Goal: Obtain resource: Download file/media

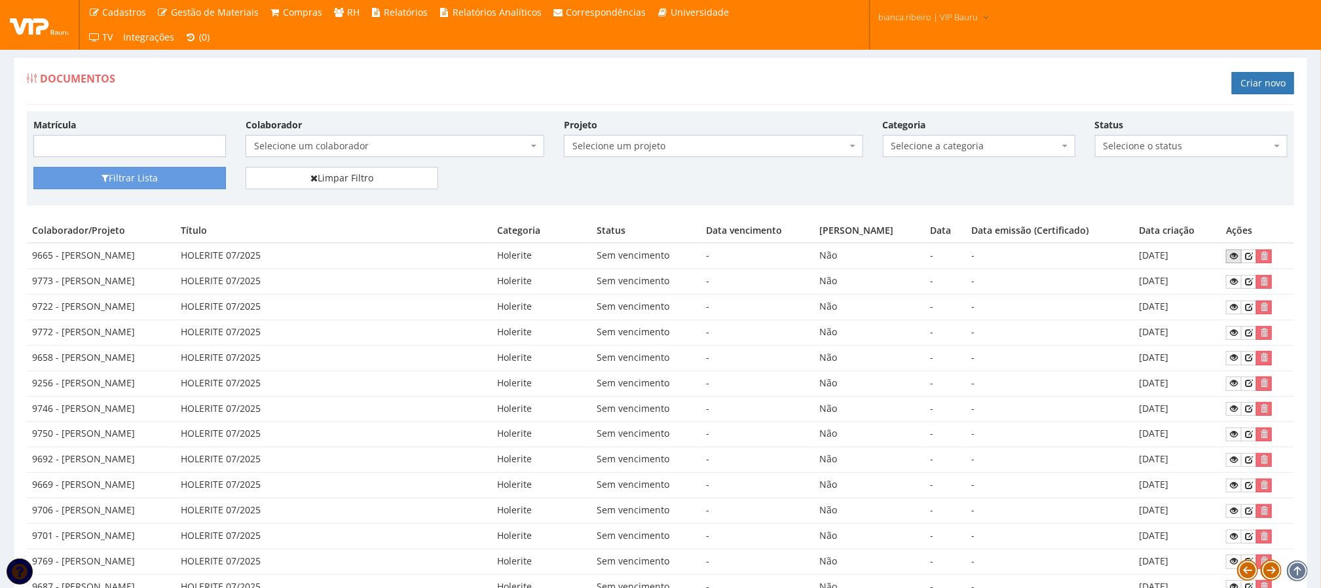
click at [1240, 263] on link at bounding box center [1234, 257] width 16 height 14
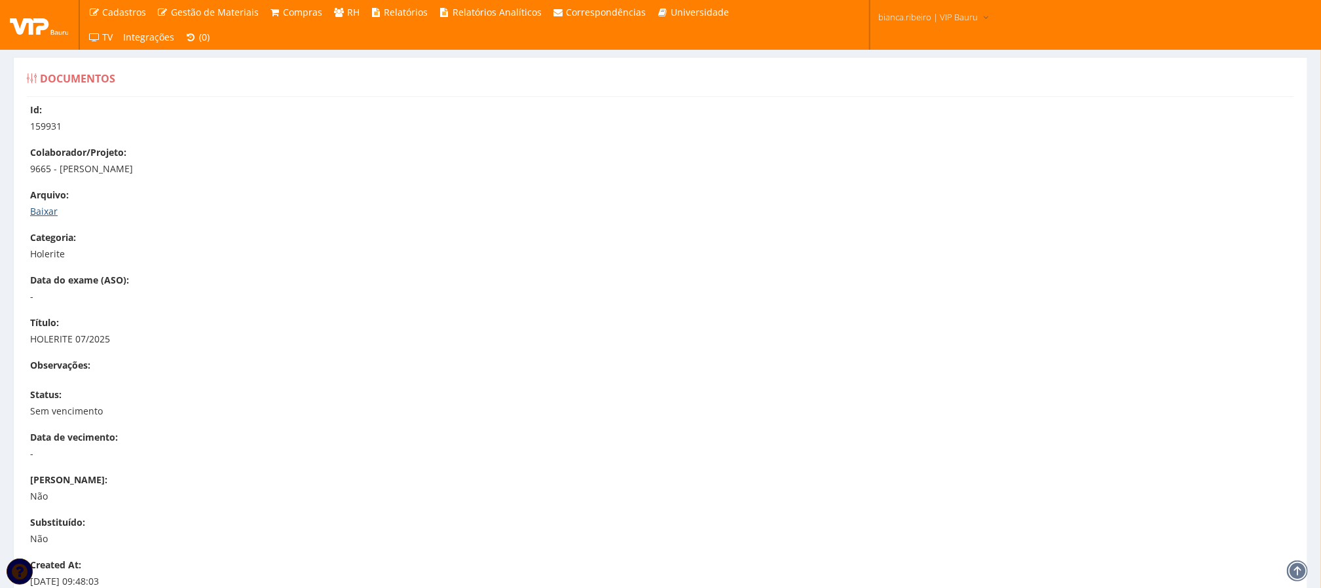
click at [52, 210] on link "Baixar" at bounding box center [44, 211] width 28 height 12
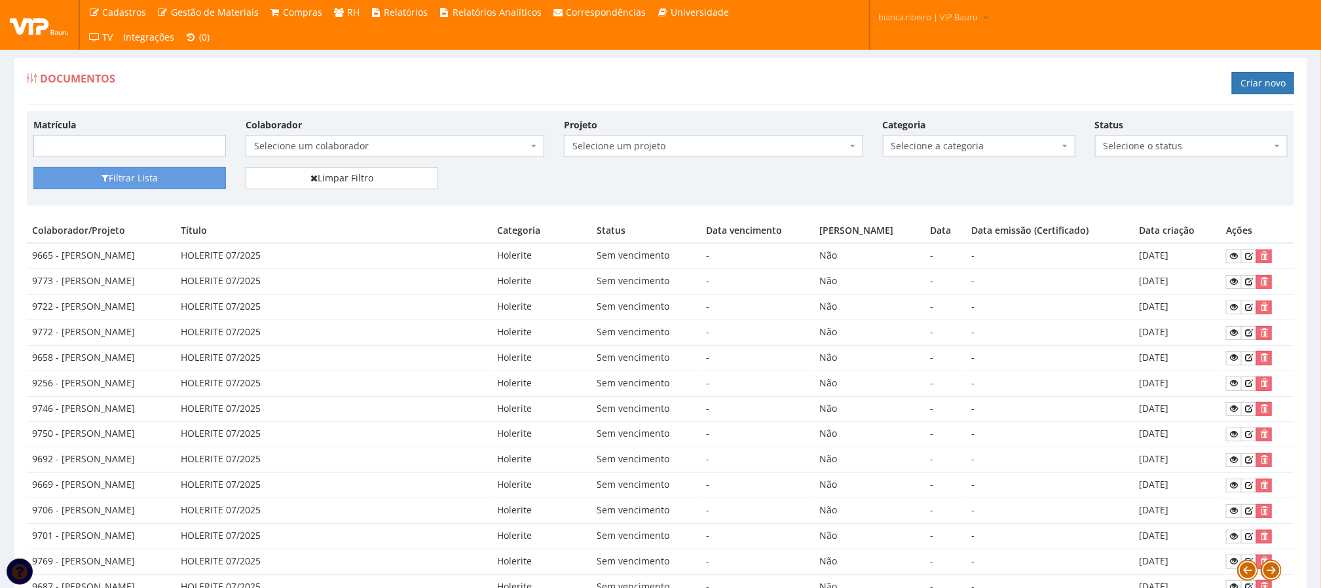
click at [343, 141] on span "Selecione um colaborador" at bounding box center [391, 146] width 274 height 13
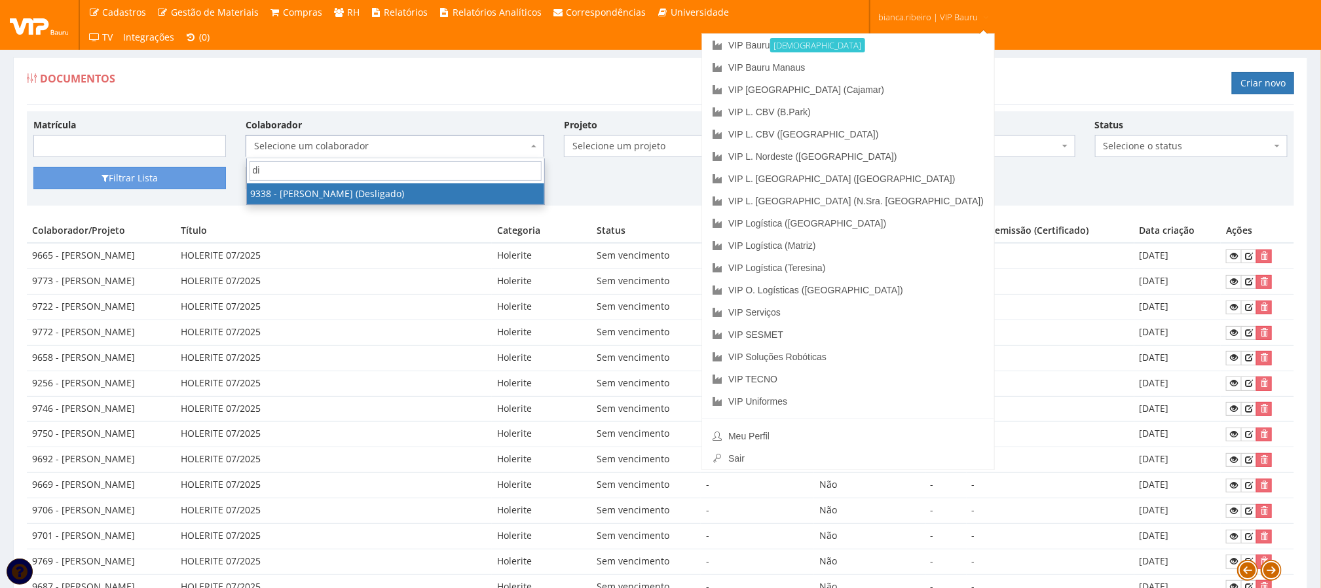
type input "d"
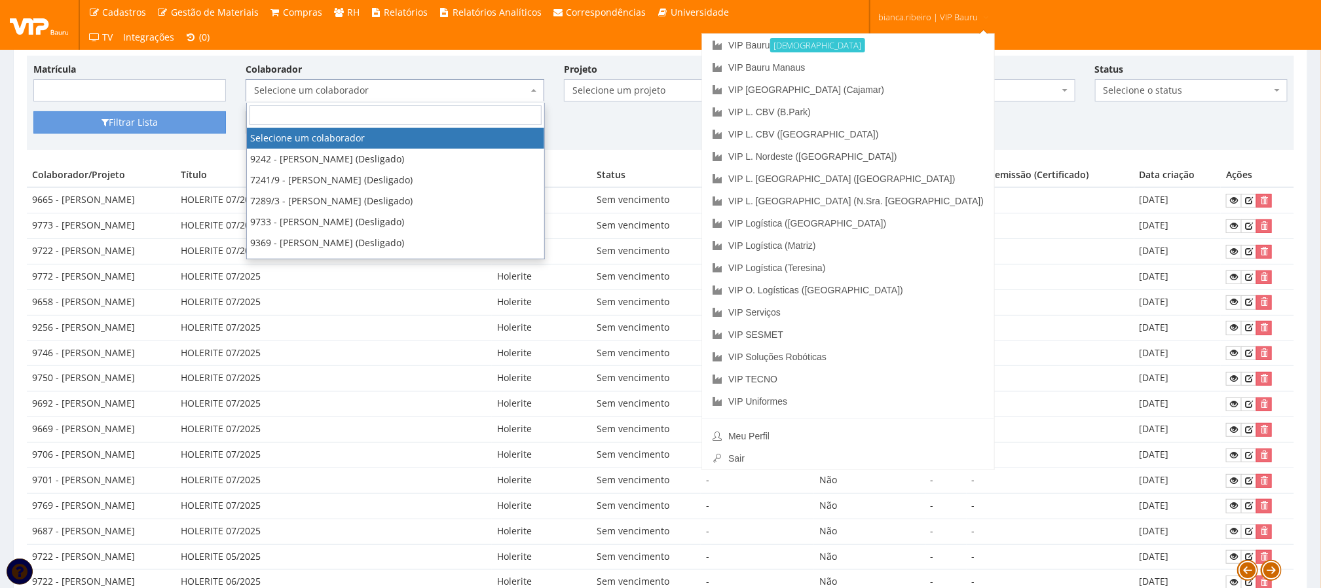
scroll to position [98, 0]
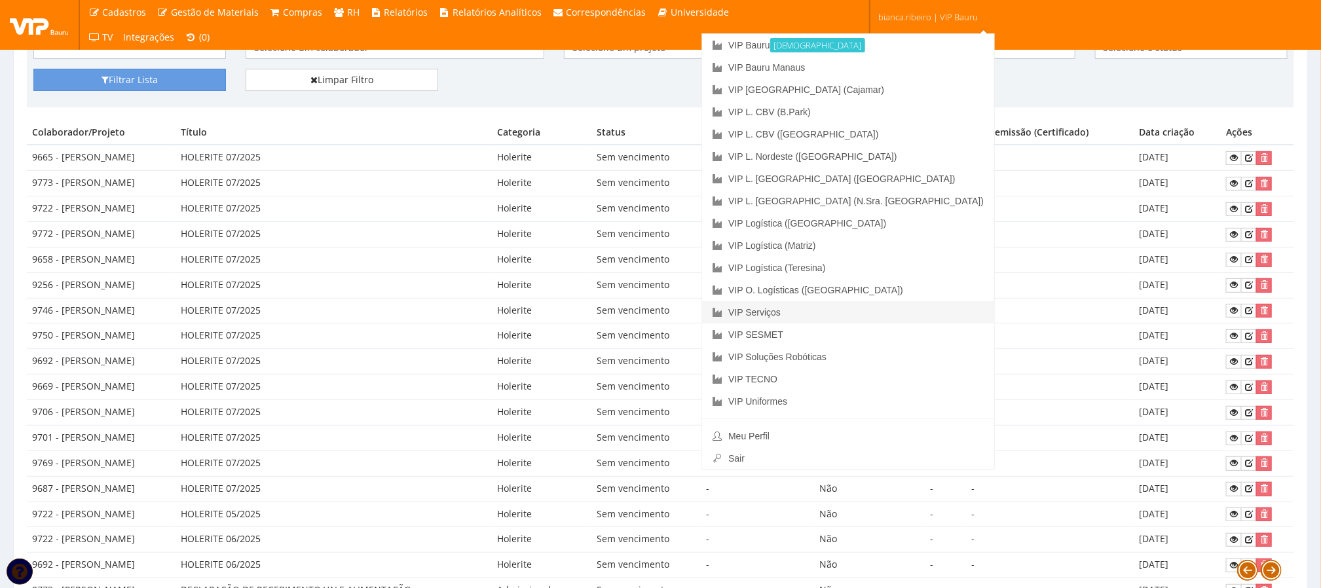
click at [867, 301] on link "VIP Serviços" at bounding box center [848, 312] width 292 height 22
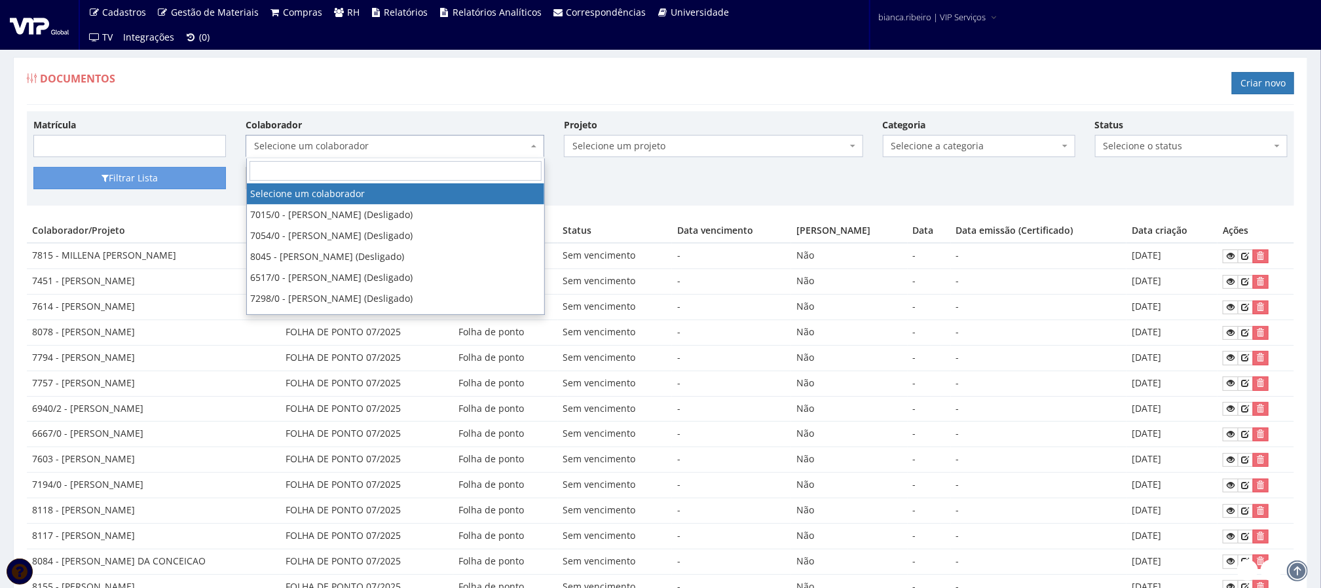
click at [472, 140] on span "Selecione um colaborador" at bounding box center [395, 146] width 299 height 22
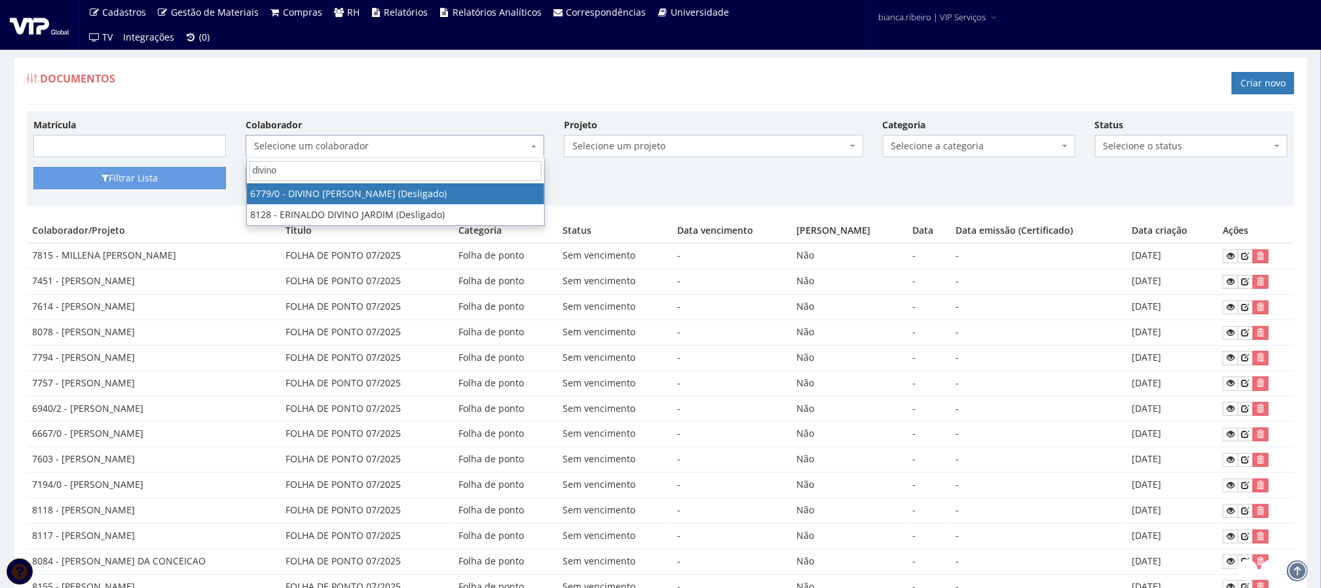
type input "divino"
select select "178"
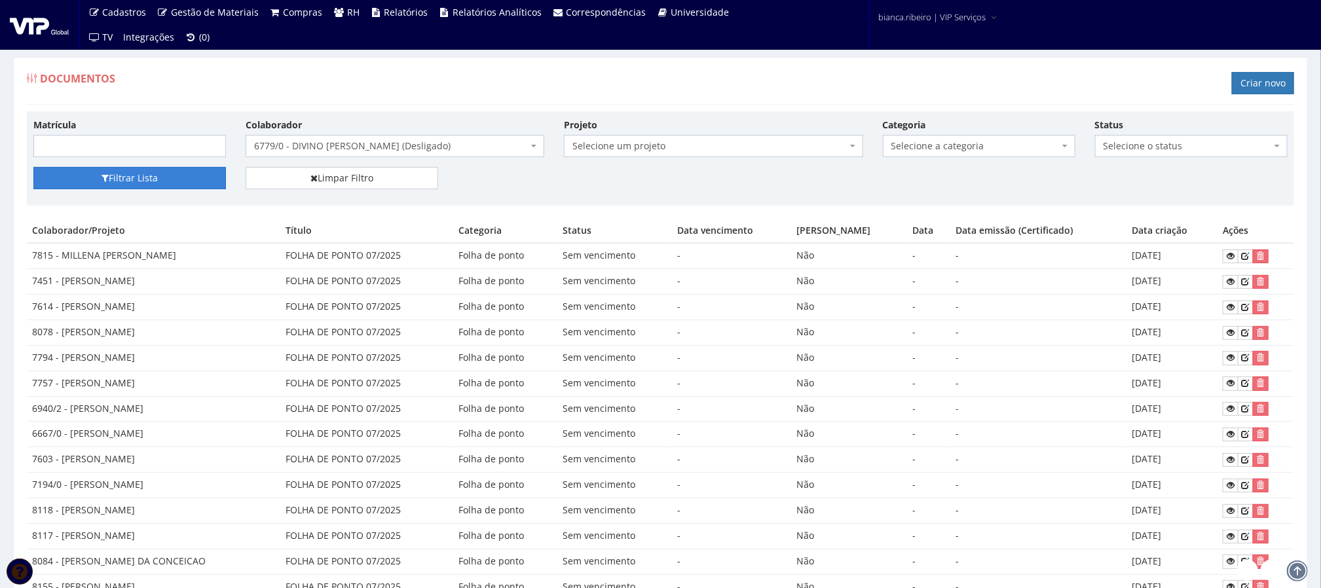
click at [144, 181] on button "Filtrar Lista" at bounding box center [129, 178] width 193 height 22
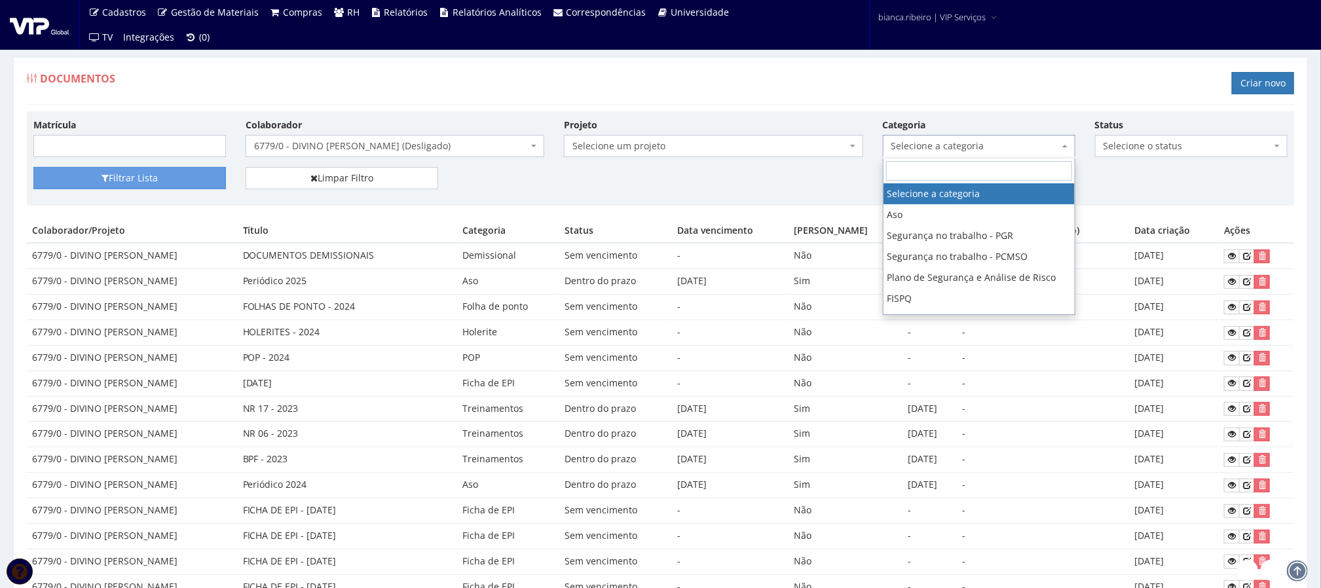
click at [934, 151] on span "Selecione a categoria" at bounding box center [975, 146] width 168 height 13
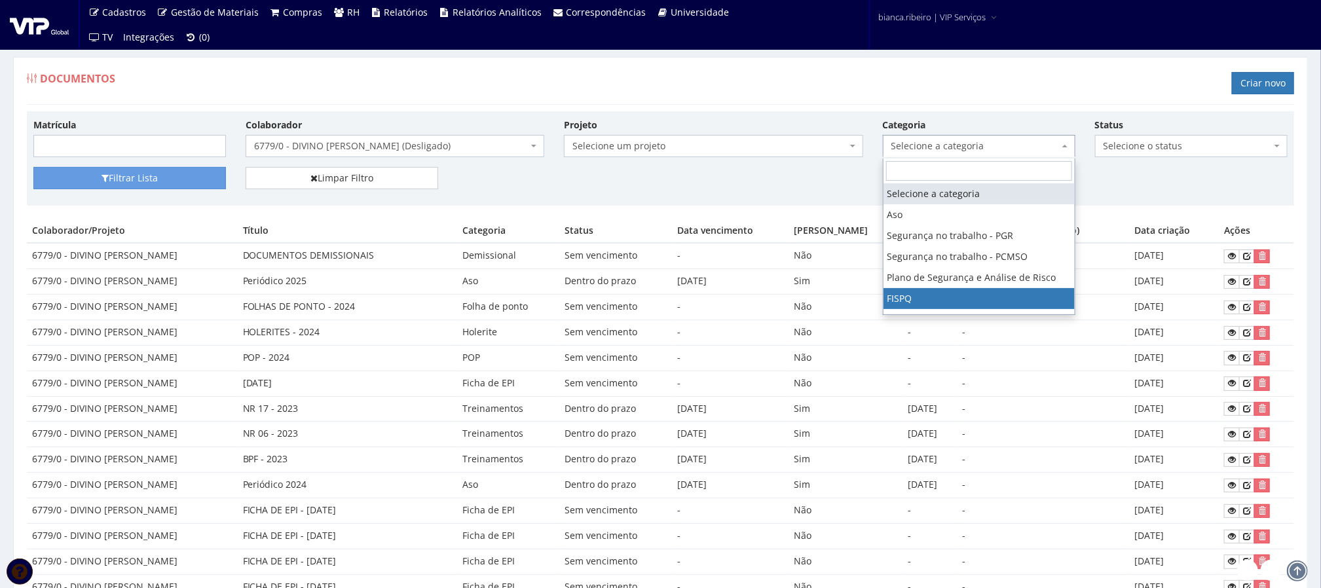
scroll to position [98, 0]
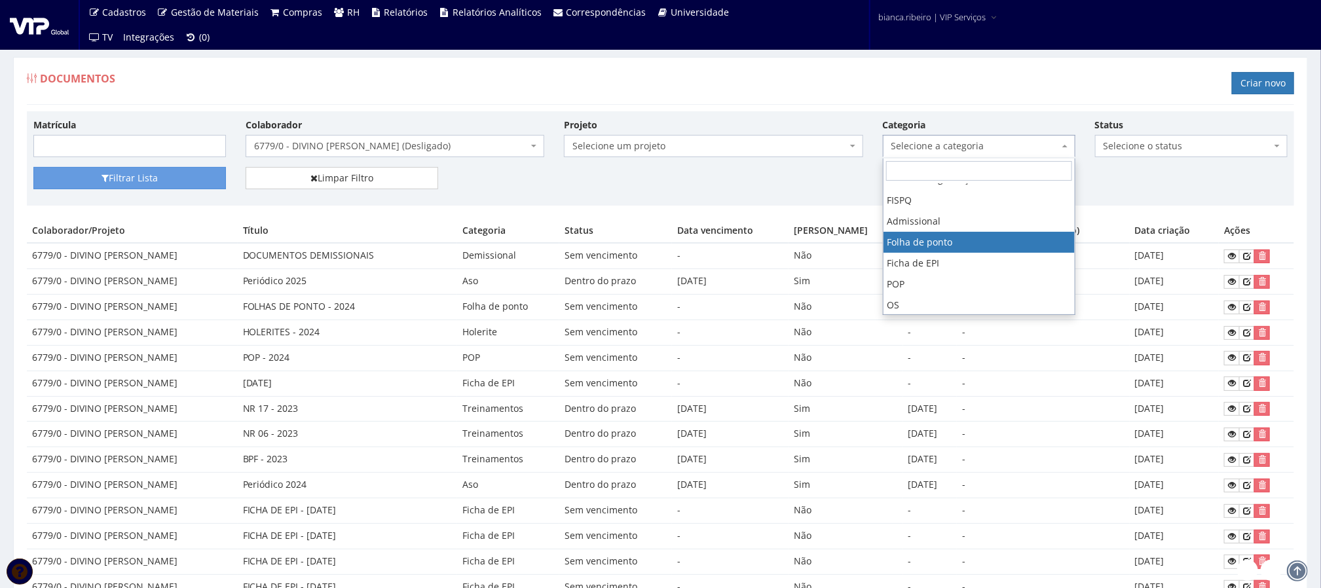
select select "folha_ponto"
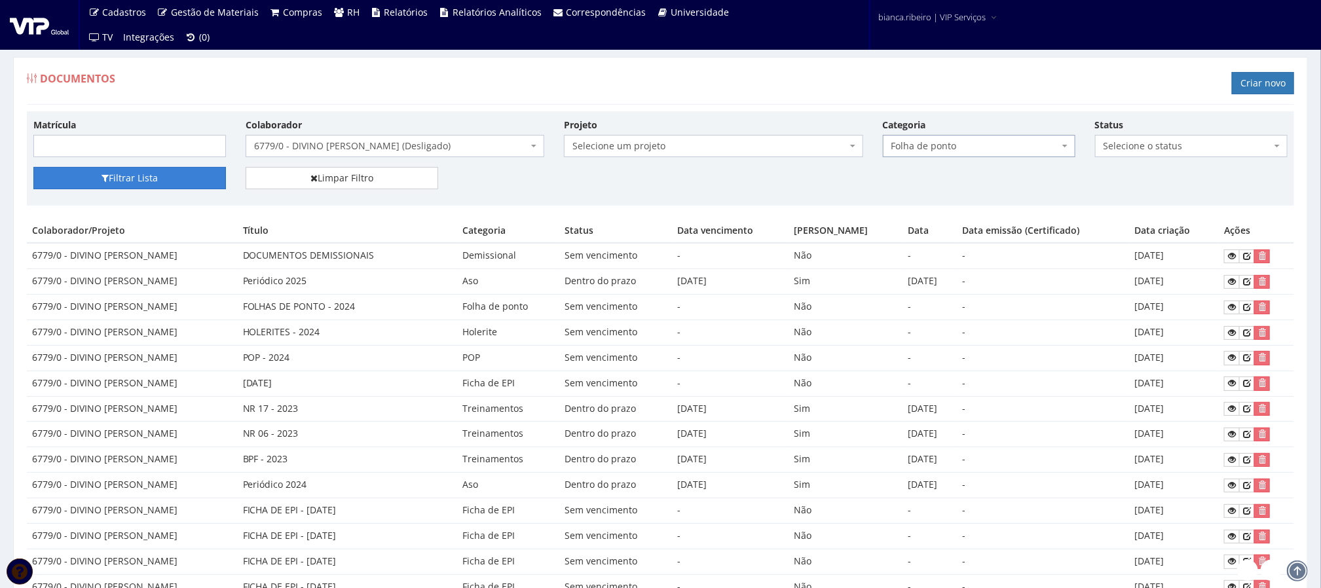
click at [211, 185] on button "Filtrar Lista" at bounding box center [129, 178] width 193 height 22
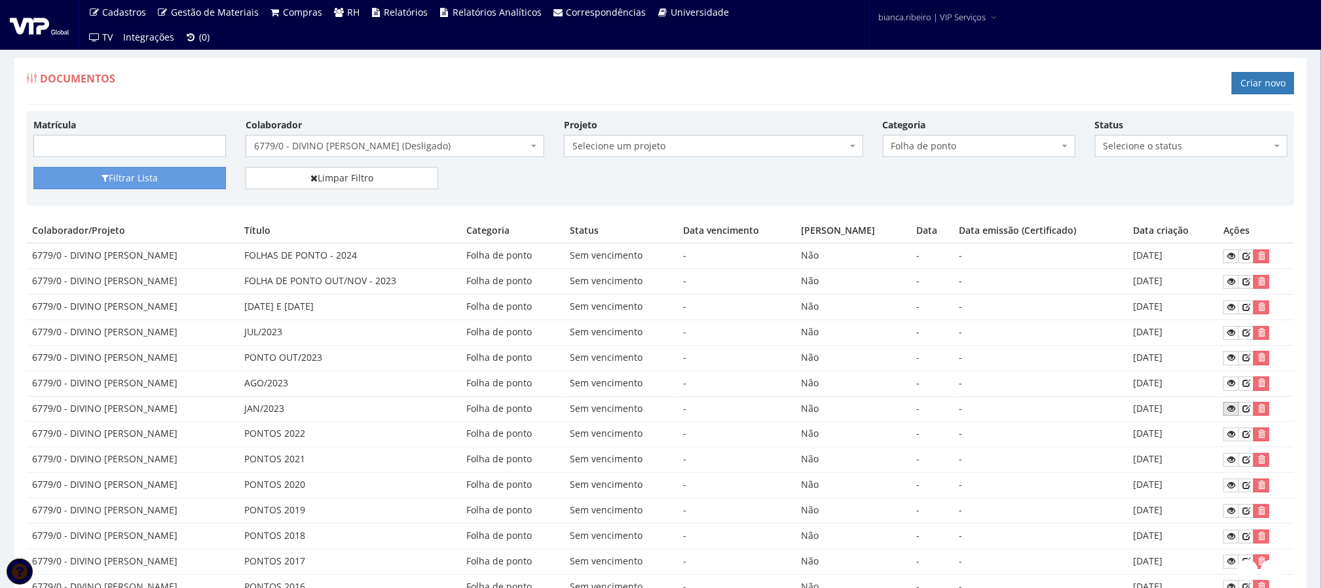
click at [1227, 413] on icon at bounding box center [1231, 408] width 8 height 9
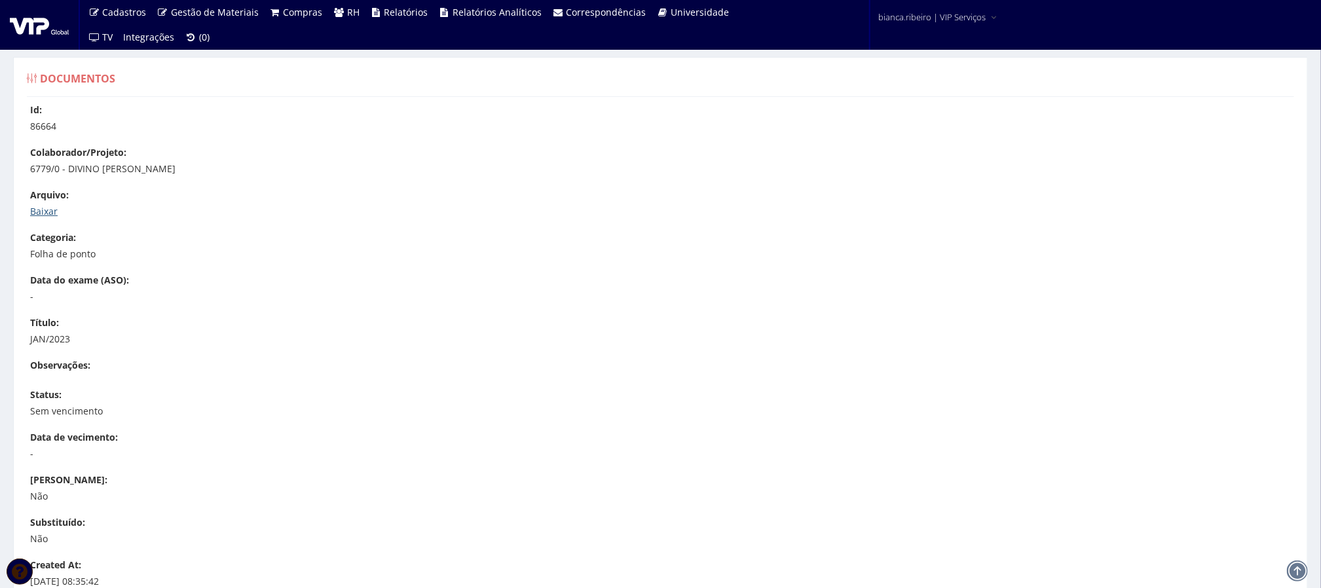
click at [54, 210] on link "Baixar" at bounding box center [44, 211] width 28 height 12
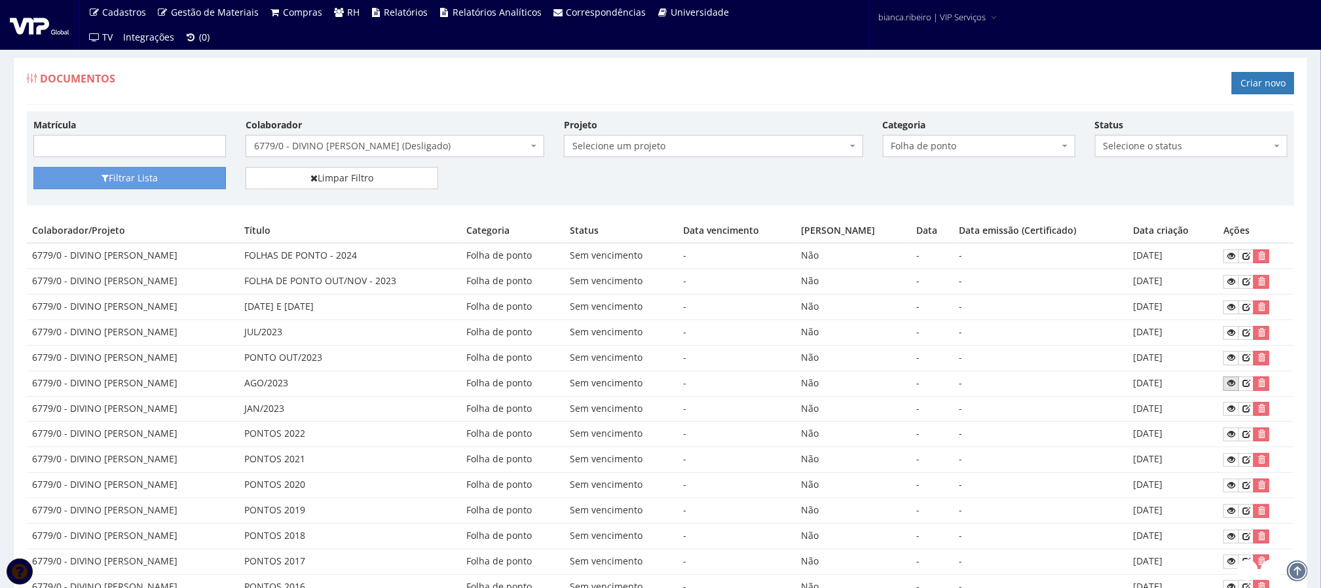
click at [1227, 385] on icon at bounding box center [1231, 383] width 8 height 9
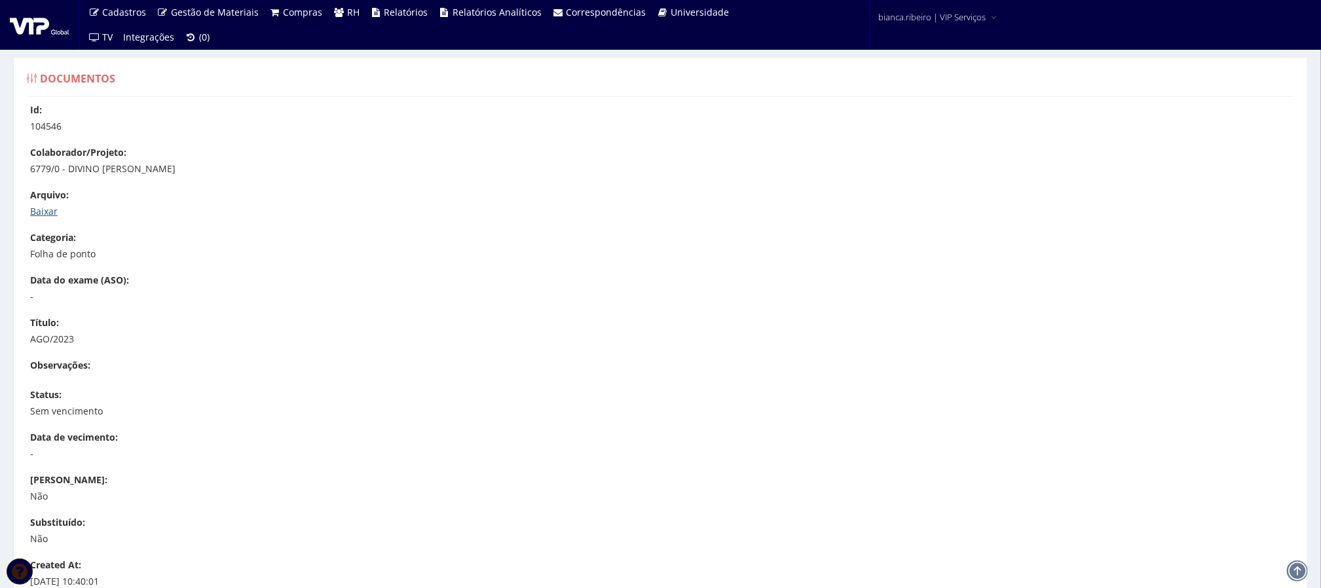
click at [41, 213] on link "Baixar" at bounding box center [44, 211] width 28 height 12
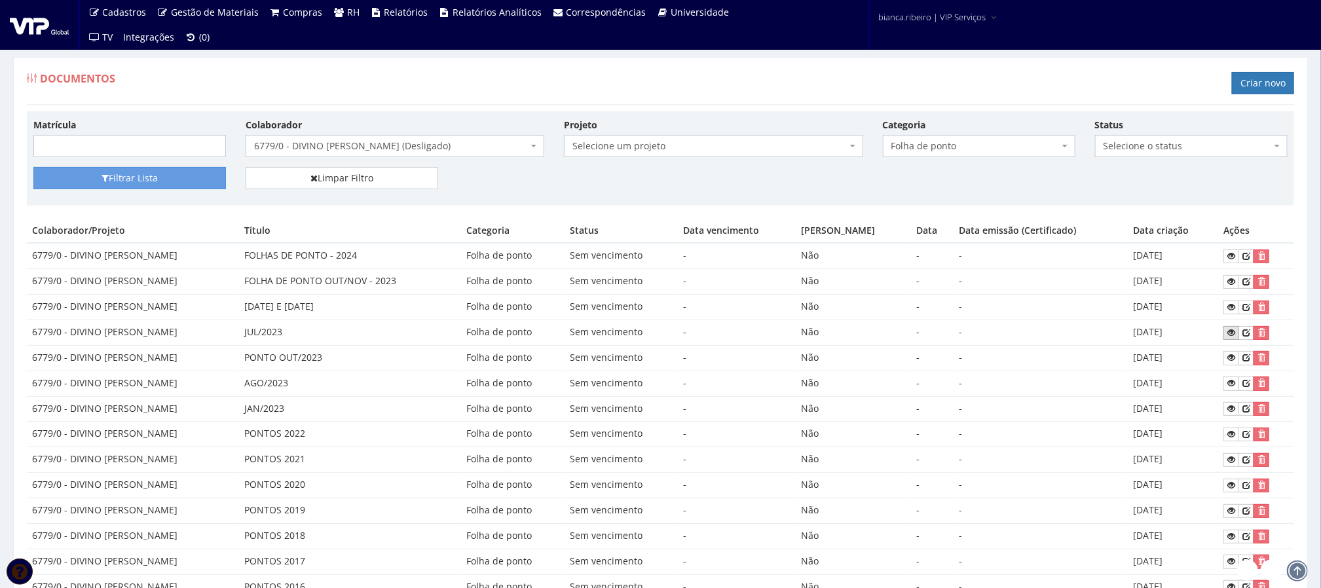
click at [1227, 334] on icon at bounding box center [1231, 332] width 8 height 9
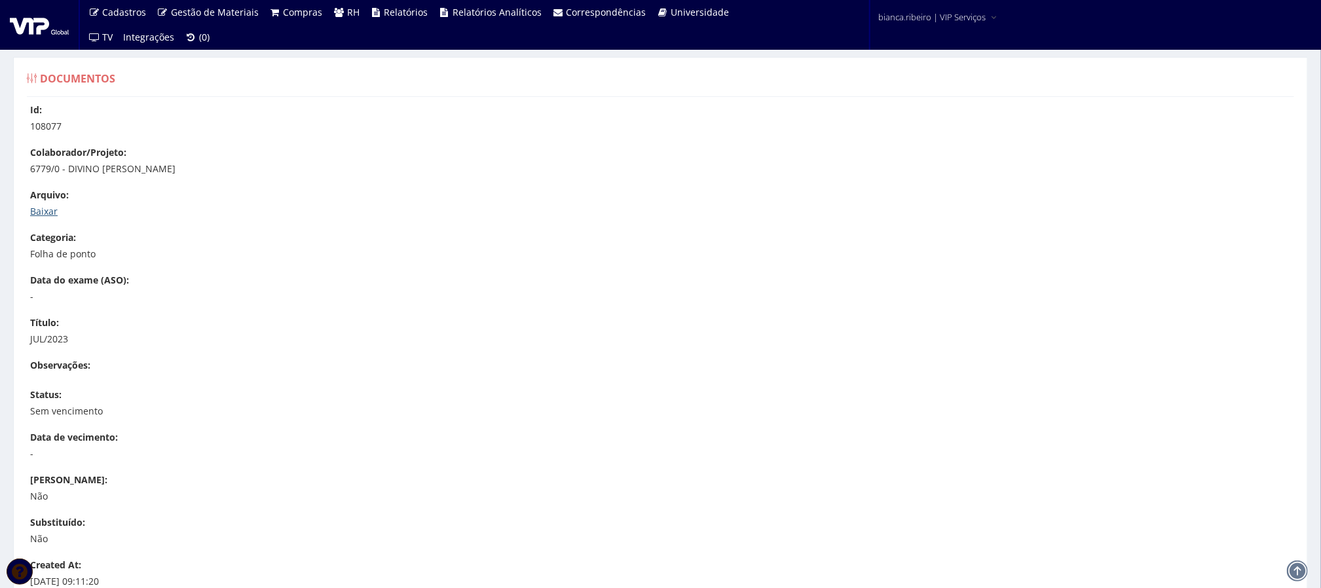
click at [32, 206] on link "Baixar" at bounding box center [44, 211] width 28 height 12
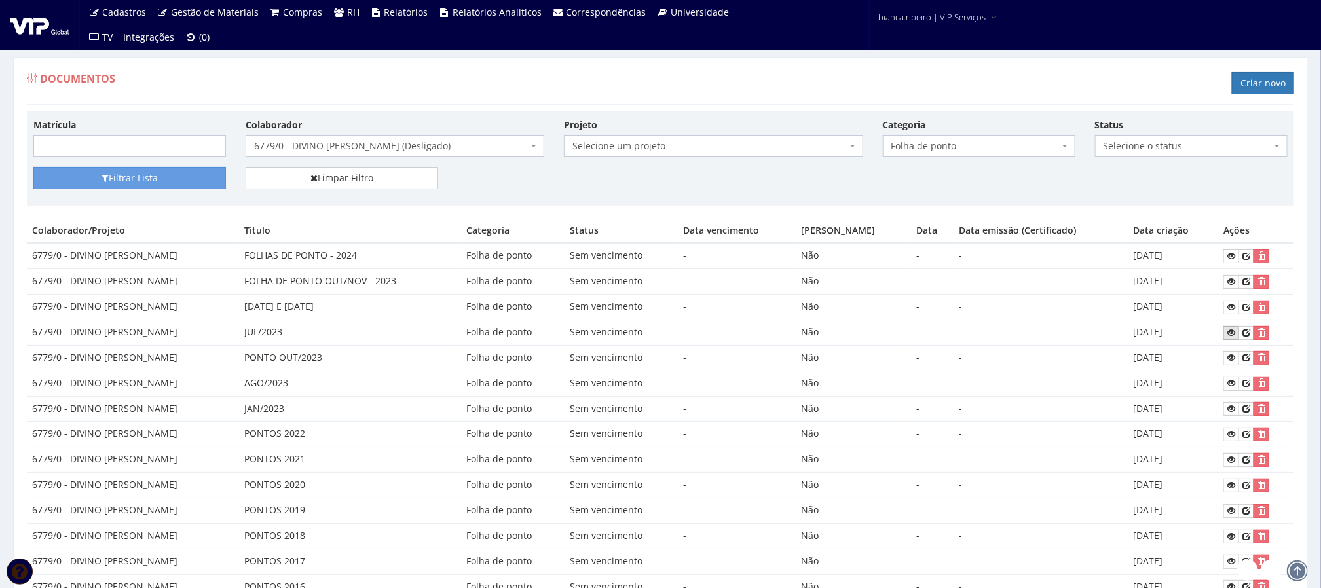
click at [1228, 331] on link at bounding box center [1232, 333] width 16 height 14
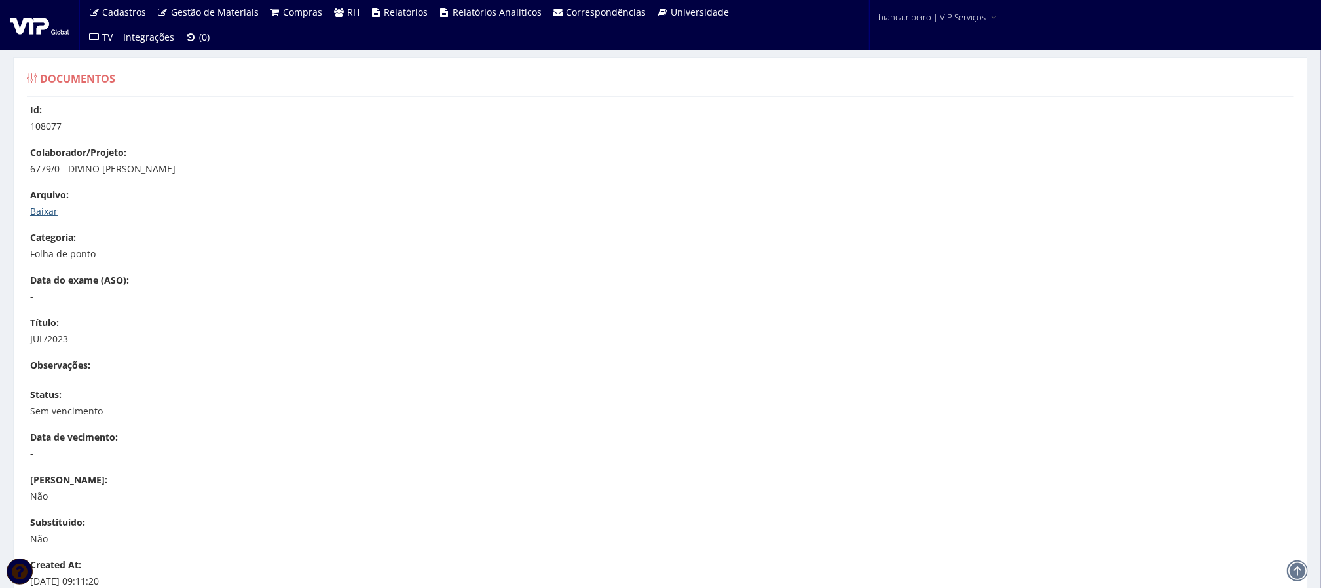
click at [52, 213] on link "Baixar" at bounding box center [44, 211] width 28 height 12
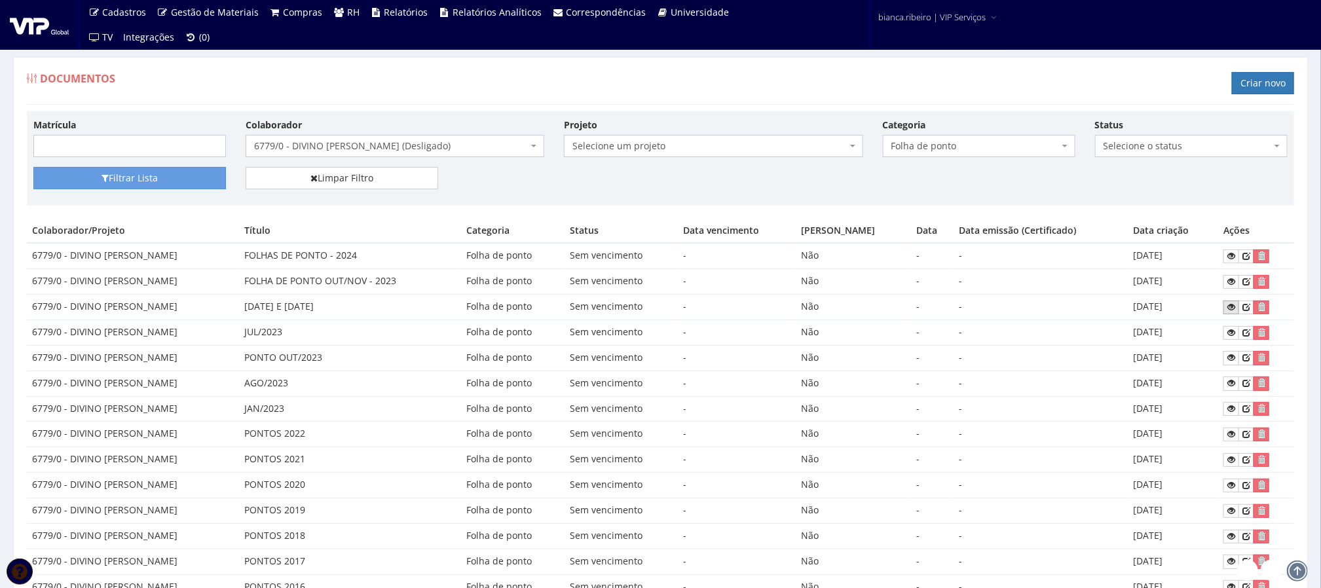
click at [1228, 309] on icon at bounding box center [1231, 307] width 8 height 9
click at [1227, 286] on icon at bounding box center [1231, 281] width 8 height 9
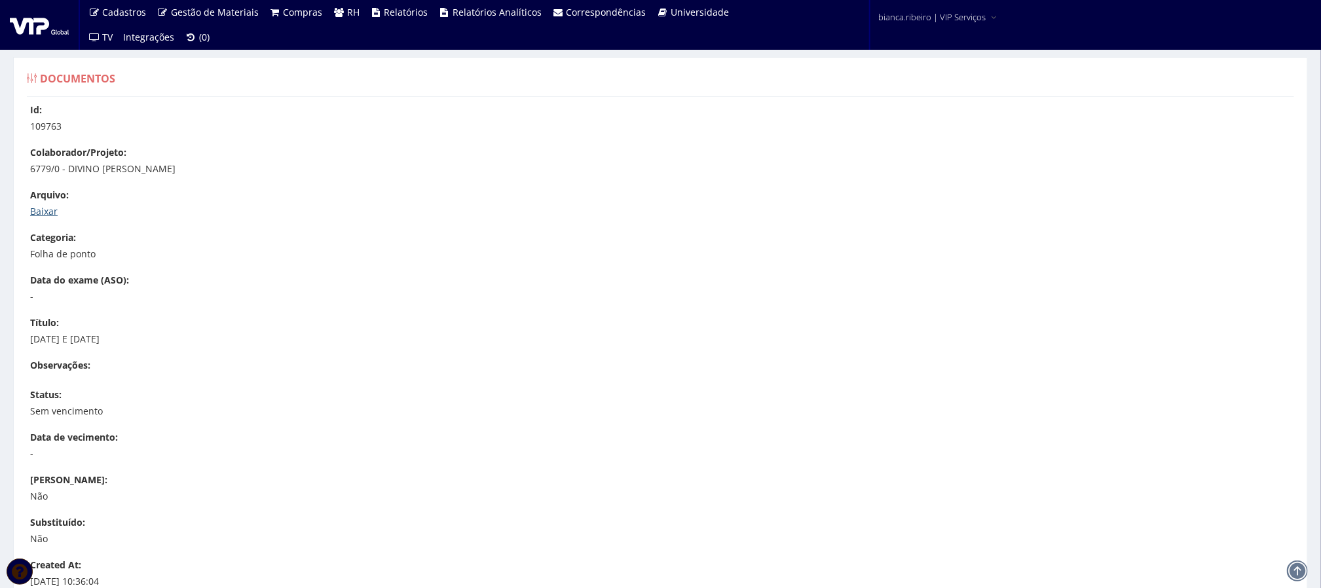
click at [43, 215] on link "Baixar" at bounding box center [44, 211] width 28 height 12
click at [48, 214] on link "Baixar" at bounding box center [44, 211] width 28 height 12
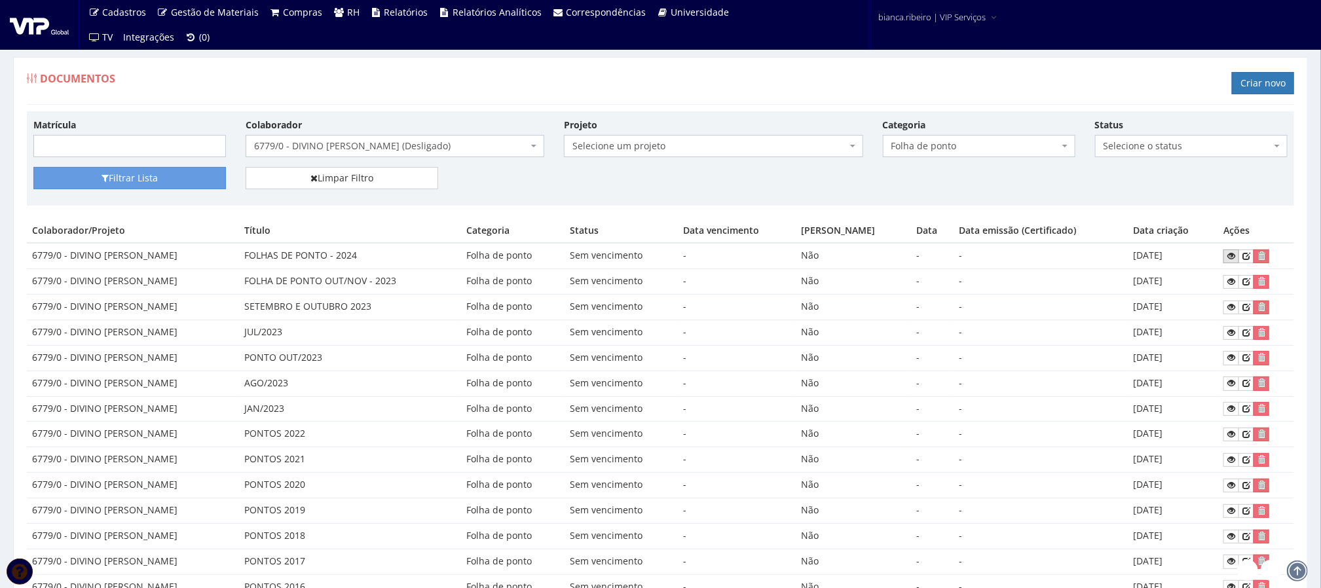
click at [1227, 259] on icon at bounding box center [1231, 256] width 8 height 9
